Goal: Task Accomplishment & Management: Manage account settings

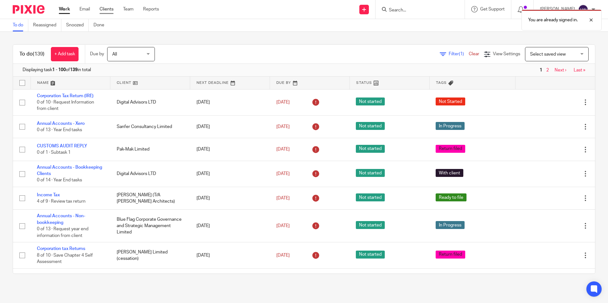
click at [105, 9] on link "Clients" at bounding box center [106, 9] width 14 height 6
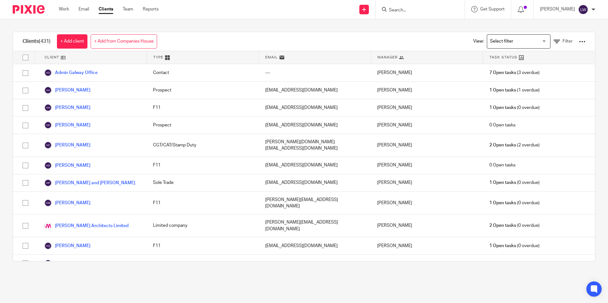
click at [415, 8] on input "Search" at bounding box center [416, 11] width 57 height 6
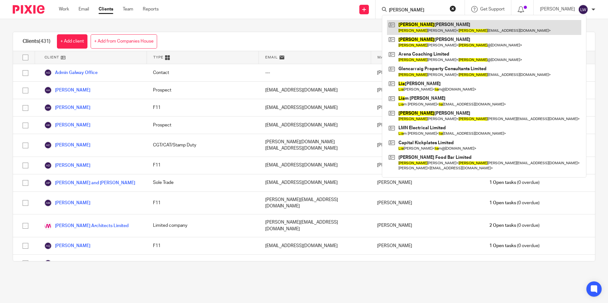
type input "lisa"
click at [433, 31] on link at bounding box center [484, 27] width 194 height 15
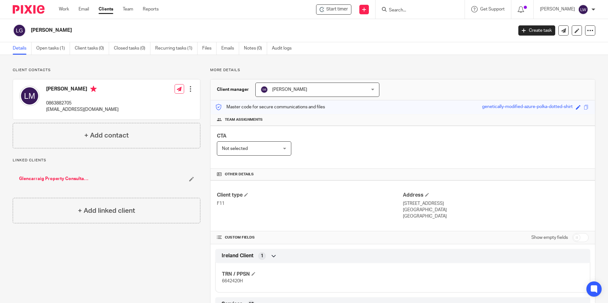
click at [371, 88] on div "[PERSON_NAME] [PERSON_NAME]" at bounding box center [317, 90] width 124 height 14
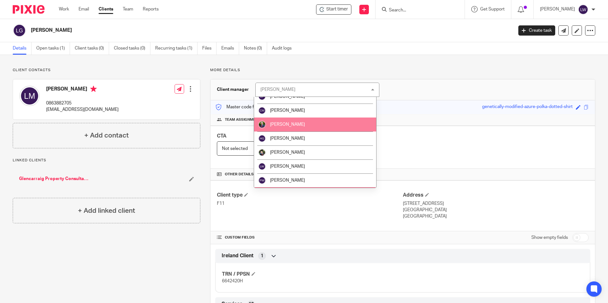
scroll to position [32, 0]
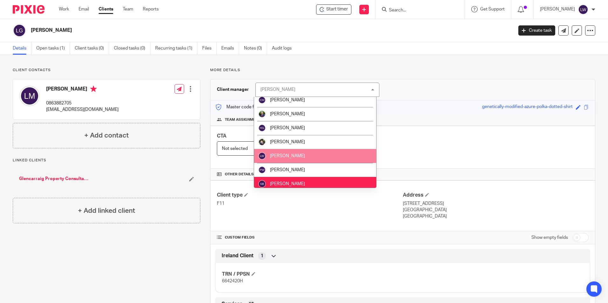
click at [319, 150] on li "[PERSON_NAME]" at bounding box center [315, 156] width 122 height 14
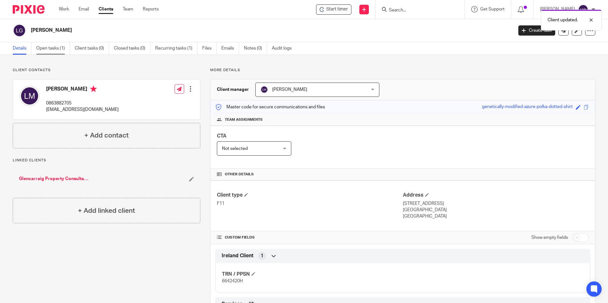
click at [49, 46] on link "Open tasks (1)" at bounding box center [53, 48] width 34 height 12
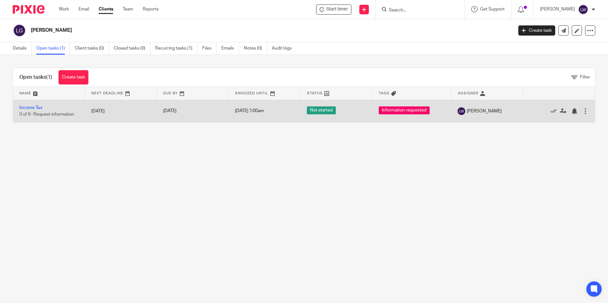
click at [582, 111] on div at bounding box center [585, 111] width 6 height 6
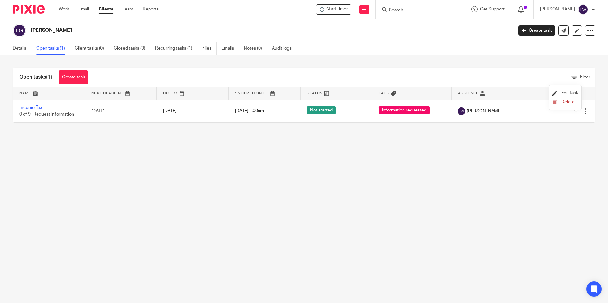
click at [565, 92] on span "Edit task" at bounding box center [569, 93] width 17 height 4
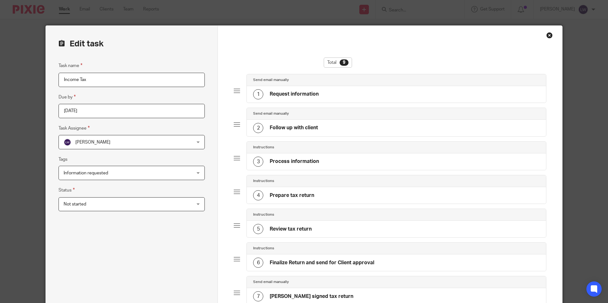
click at [99, 175] on span "Information requested" at bounding box center [120, 172] width 112 height 13
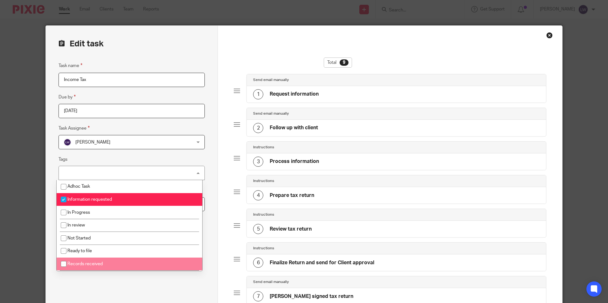
click at [115, 263] on li "Records received" at bounding box center [130, 264] width 146 height 13
checkbox input "true"
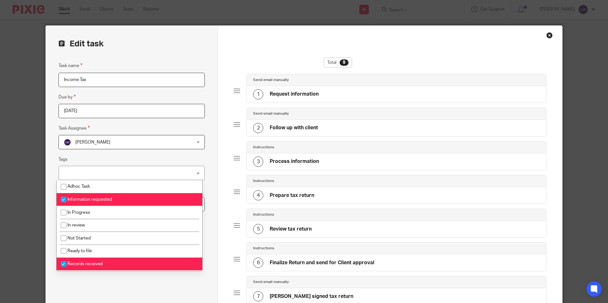
click at [107, 199] on span "Information requested" at bounding box center [89, 199] width 44 height 4
checkbox input "false"
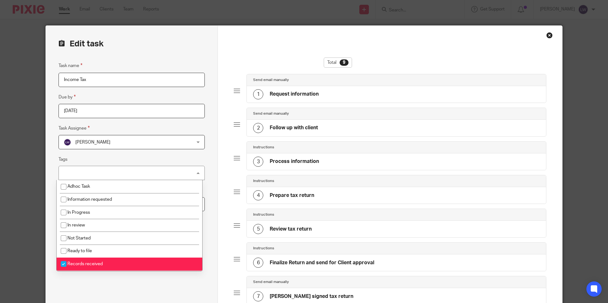
click at [107, 294] on div "Task name Income Tax Due by 2025-09-30 Task Assignee Liam Whelan Liam Whelan Ar…" at bounding box center [131, 248] width 146 height 373
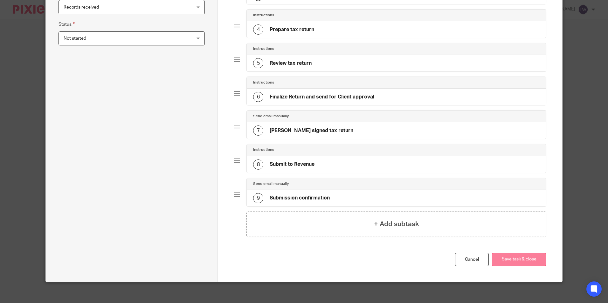
scroll to position [171, 0]
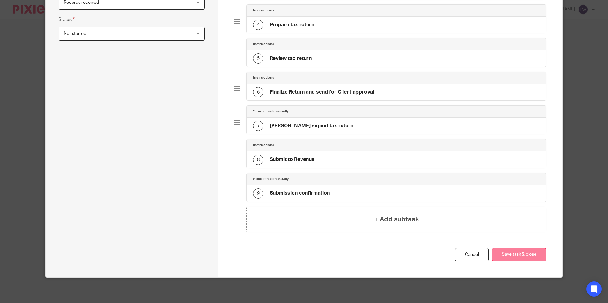
click at [513, 253] on button "Save task & close" at bounding box center [519, 255] width 54 height 14
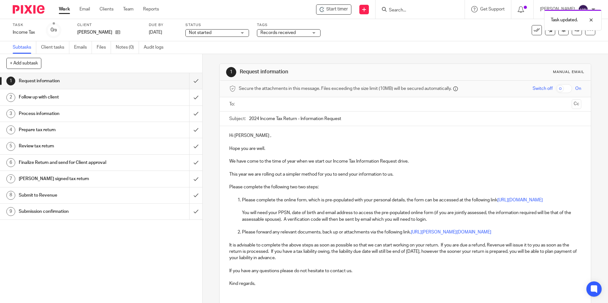
click at [67, 8] on link "Work" at bounding box center [64, 9] width 11 height 6
